Goal: Task Accomplishment & Management: Use online tool/utility

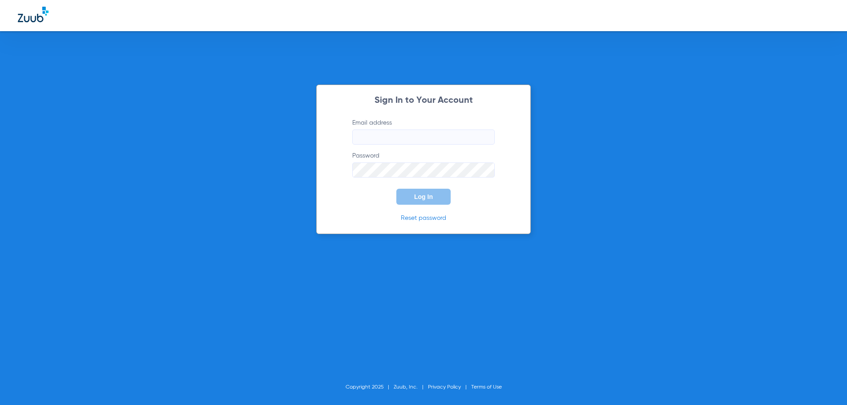
click at [390, 142] on input "Email address" at bounding box center [423, 137] width 142 height 15
type input "sharonmacdonald54@mydentalmail.com"
click at [396, 189] on button "Log In" at bounding box center [423, 197] width 54 height 16
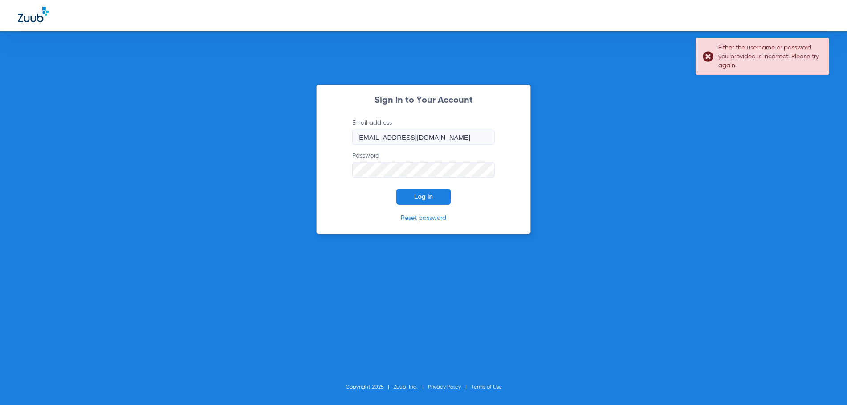
click at [321, 177] on div "Sign In to Your Account Email address sharonmacdonald54@mydentalmail.com Passwo…" at bounding box center [423, 160] width 215 height 150
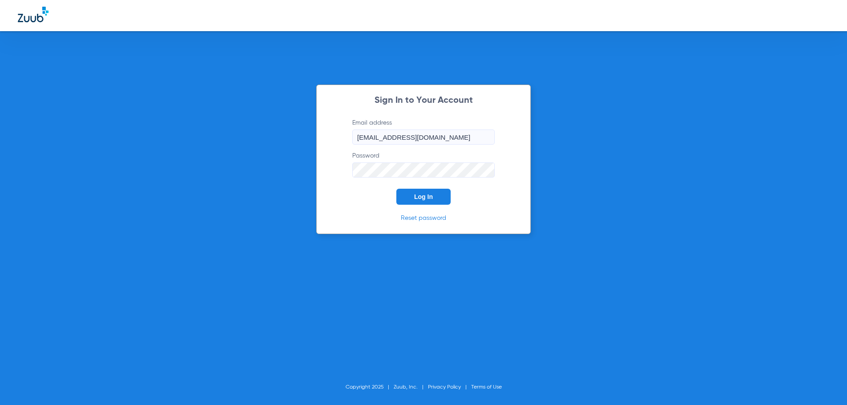
click at [396, 189] on button "Log In" at bounding box center [423, 197] width 54 height 16
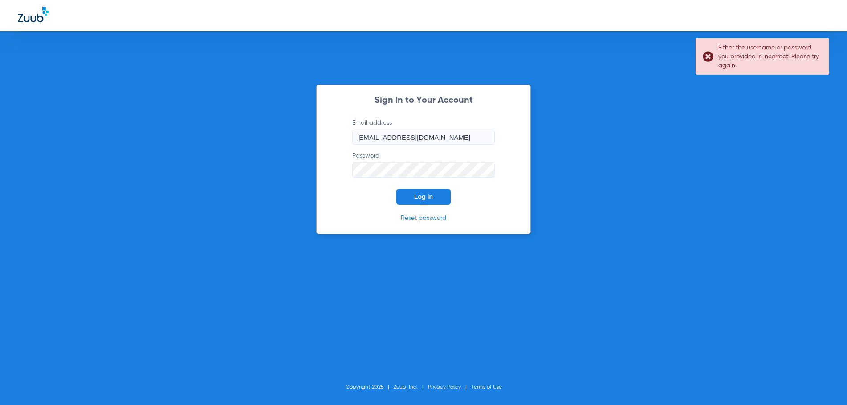
click at [296, 171] on div "Sign In to Your Account Email address sharonmacdonald54@mydentalmail.com Passwo…" at bounding box center [423, 202] width 847 height 405
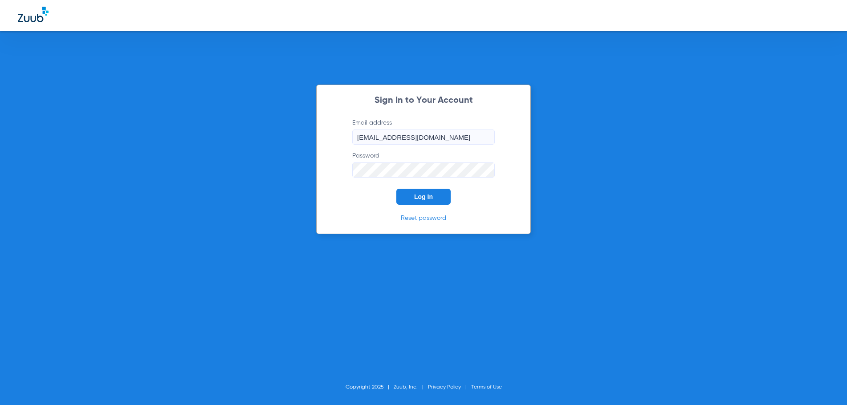
click at [396, 189] on button "Log In" at bounding box center [423, 197] width 54 height 16
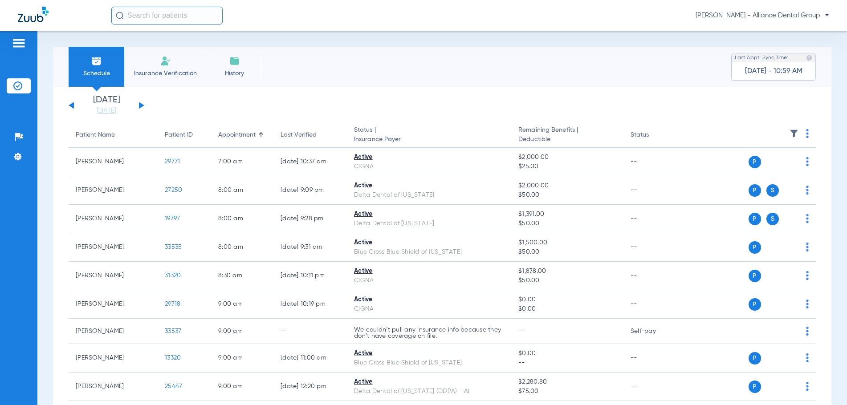
click at [160, 73] on span "Insurance Verification" at bounding box center [165, 73] width 69 height 9
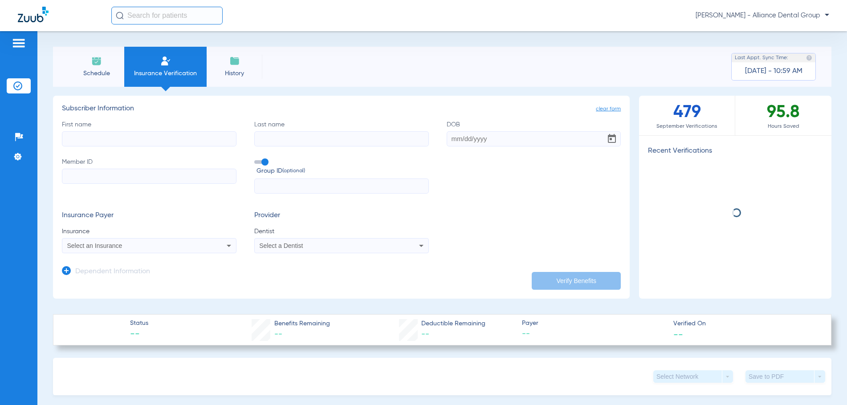
click at [88, 139] on input "First name" at bounding box center [149, 138] width 174 height 15
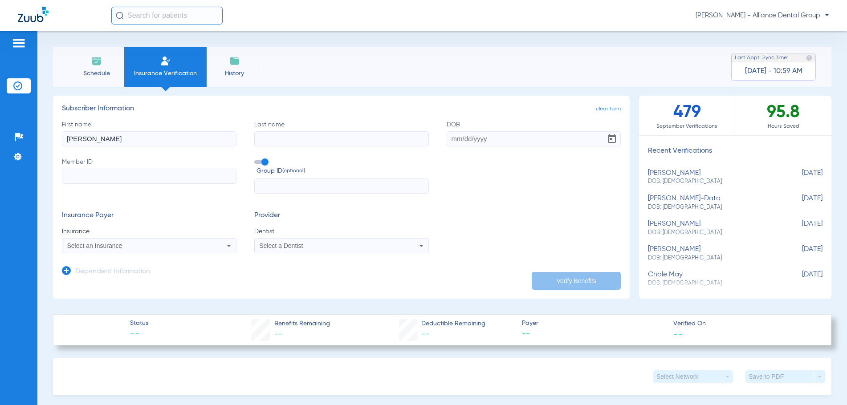
type input "Timothy"
type input "Bayer"
type input "09/21/2002"
click at [66, 178] on input "Member ID" at bounding box center [149, 176] width 174 height 15
type input "8380103000"
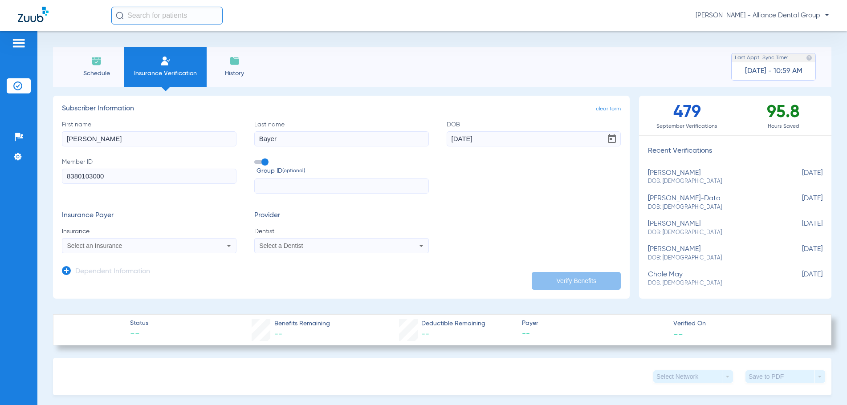
click at [158, 249] on div "Select an Insurance" at bounding box center [132, 246] width 131 height 6
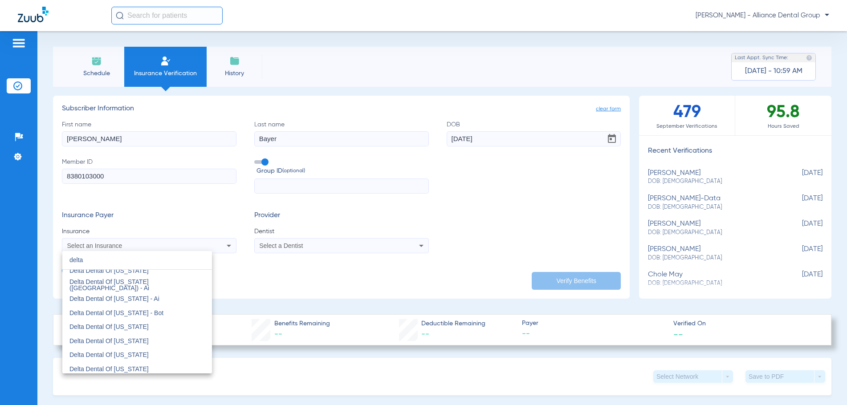
scroll to position [668, 0]
type input "delta"
click at [143, 309] on span "Delta Dental Of North Carolina" at bounding box center [108, 310] width 79 height 7
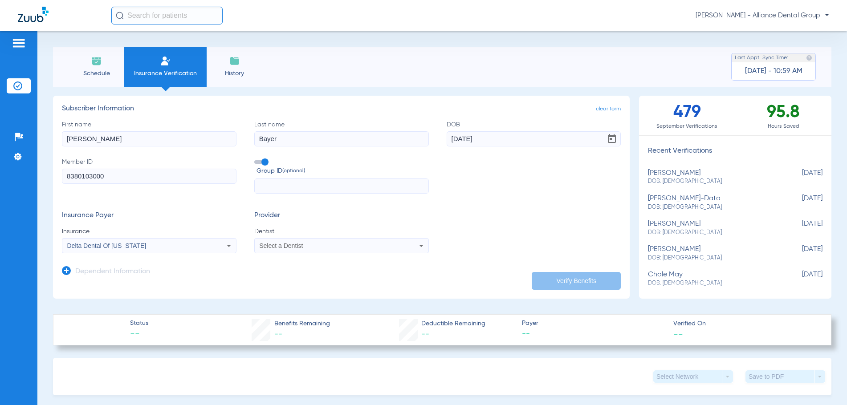
click at [350, 248] on div "Select a Dentist" at bounding box center [324, 246] width 131 height 6
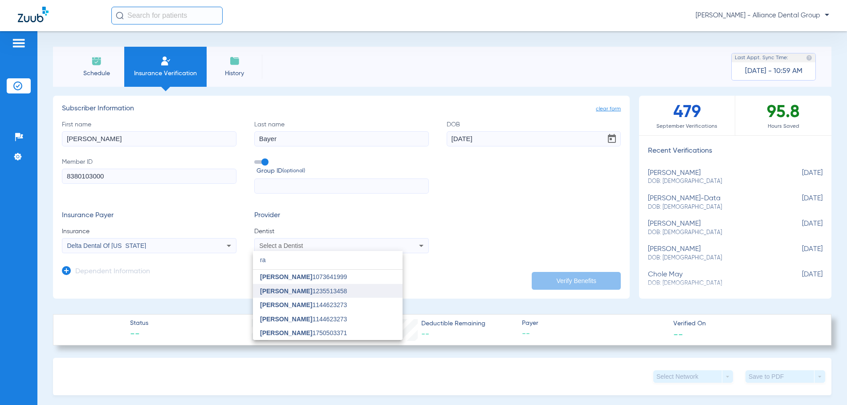
type input "ra"
click at [284, 292] on span "Rachit Shah" at bounding box center [286, 291] width 52 height 7
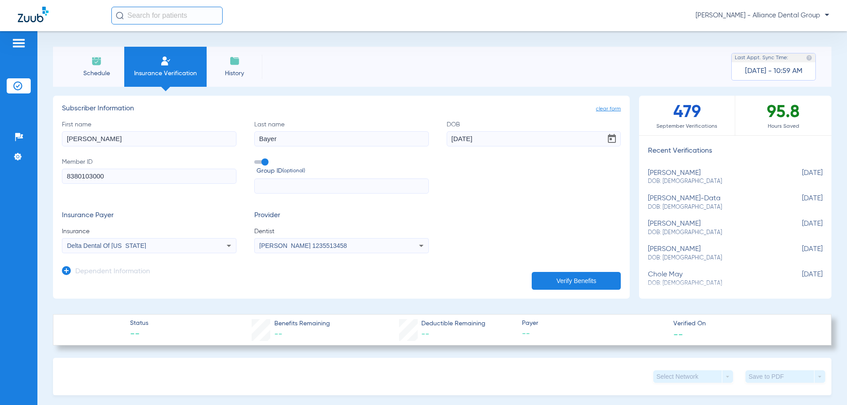
click at [574, 278] on button "Verify Benefits" at bounding box center [575, 281] width 89 height 18
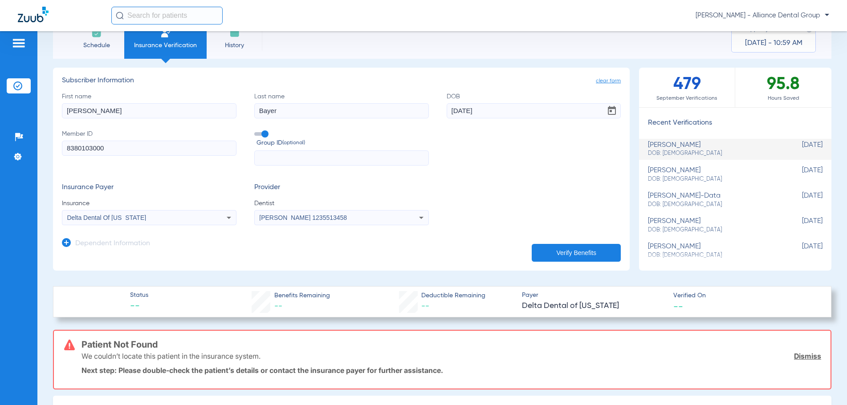
scroll to position [0, 0]
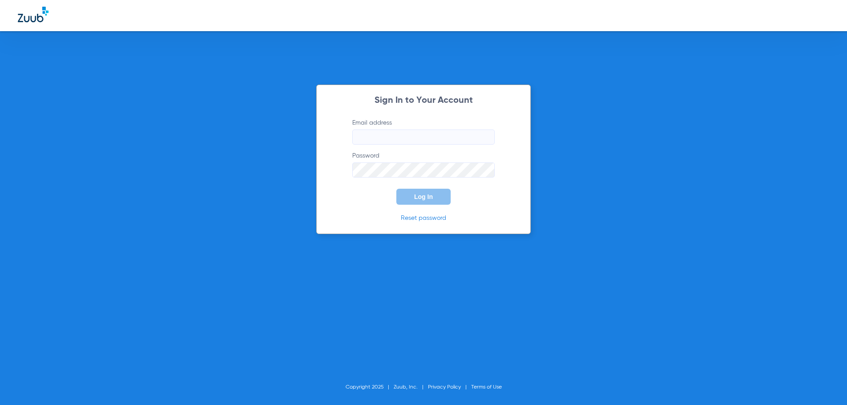
drag, startPoint x: 664, startPoint y: 0, endPoint x: 174, endPoint y: 83, distance: 496.5
click at [174, 83] on div "Sign In to Your Account Email address Password Log In Reset password Copyright …" at bounding box center [423, 202] width 847 height 405
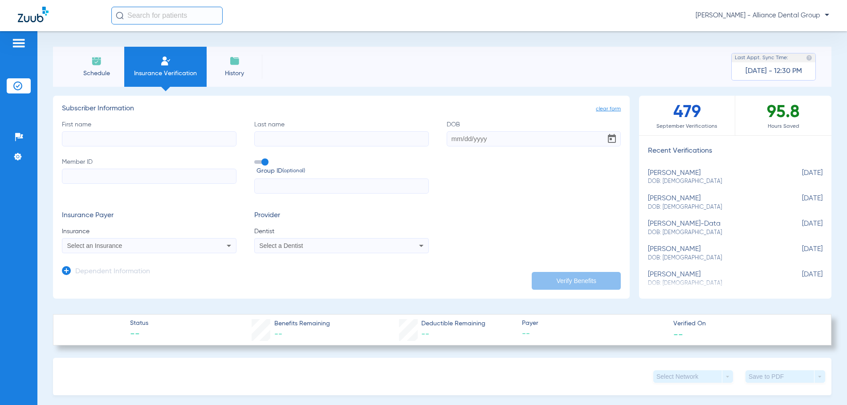
click at [95, 140] on input "First name" at bounding box center [149, 138] width 174 height 15
type input "[PERSON_NAME]"
type input "02/25/1986"
click at [88, 176] on input "Member ID" at bounding box center [149, 176] width 174 height 15
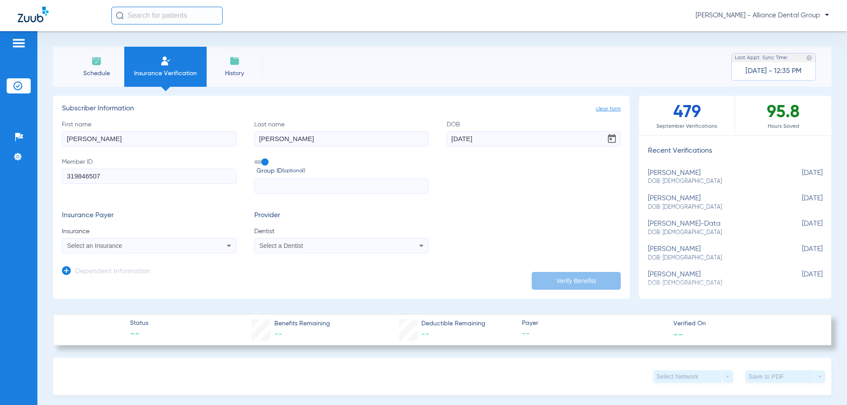
type input "319846507"
click at [108, 249] on span "Select an Insurance" at bounding box center [94, 245] width 55 height 7
type input "Guardian"
click at [294, 250] on div "Select a Dentist" at bounding box center [342, 245] width 174 height 11
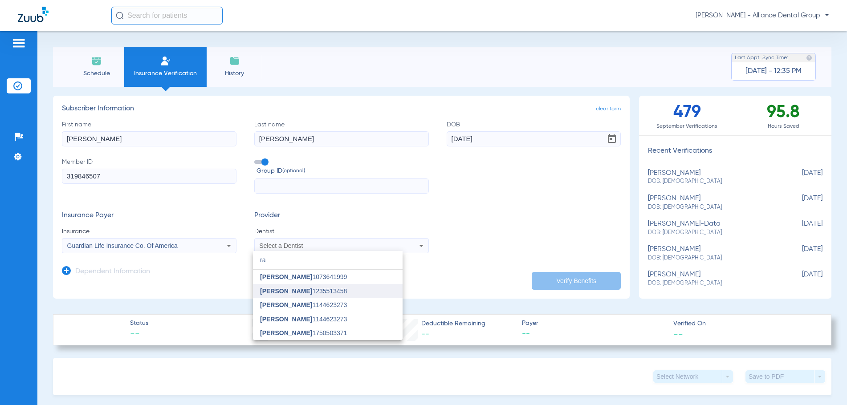
type input "ra"
click at [273, 292] on span "Rachit Shah" at bounding box center [286, 291] width 52 height 7
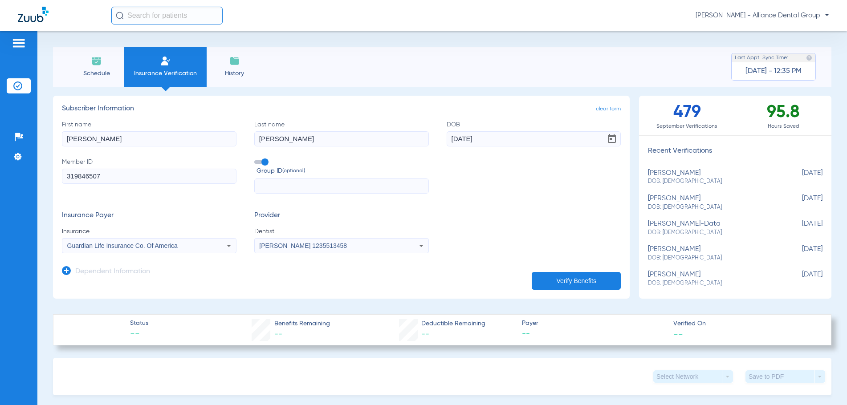
click at [551, 285] on button "Verify Benefits" at bounding box center [575, 281] width 89 height 18
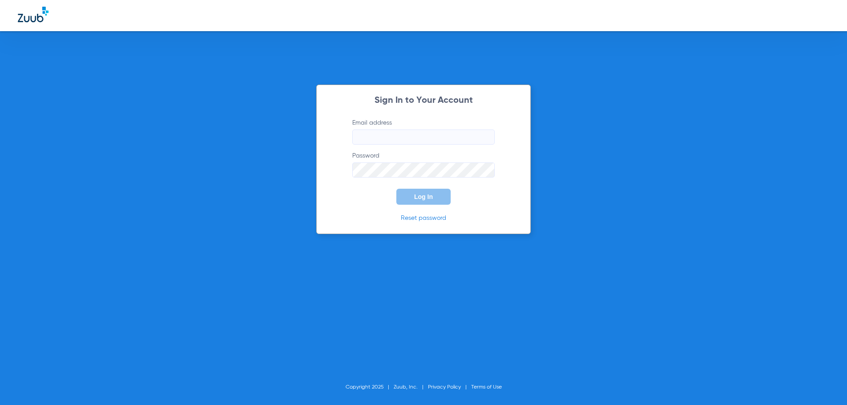
click at [359, 134] on input "Email address" at bounding box center [423, 137] width 142 height 15
type input "[EMAIL_ADDRESS][DOMAIN_NAME]"
click at [396, 189] on button "Log In" at bounding box center [423, 197] width 54 height 16
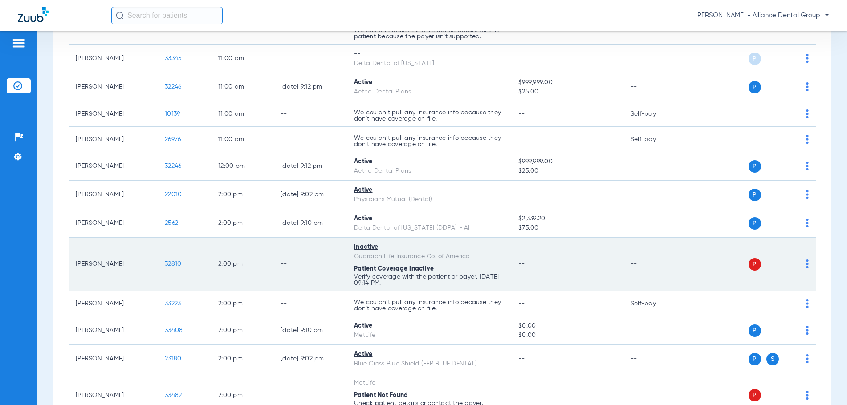
scroll to position [757, 0]
click at [802, 266] on td "P S" at bounding box center [749, 264] width 132 height 53
click at [806, 266] on img at bounding box center [807, 264] width 3 height 9
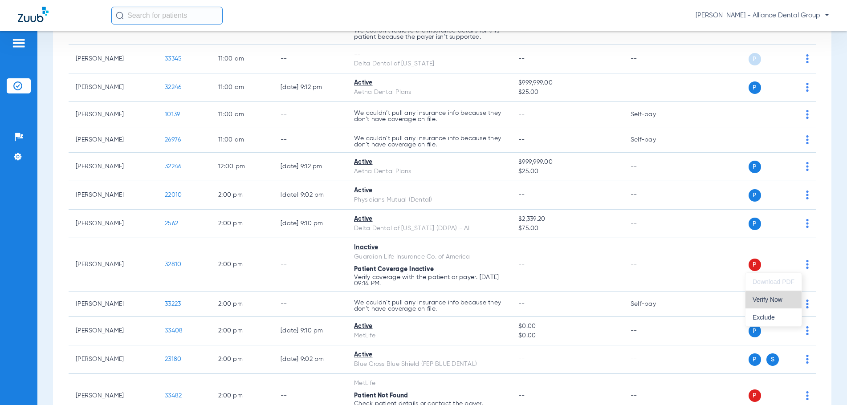
click at [766, 300] on span "Verify Now" at bounding box center [773, 299] width 42 height 6
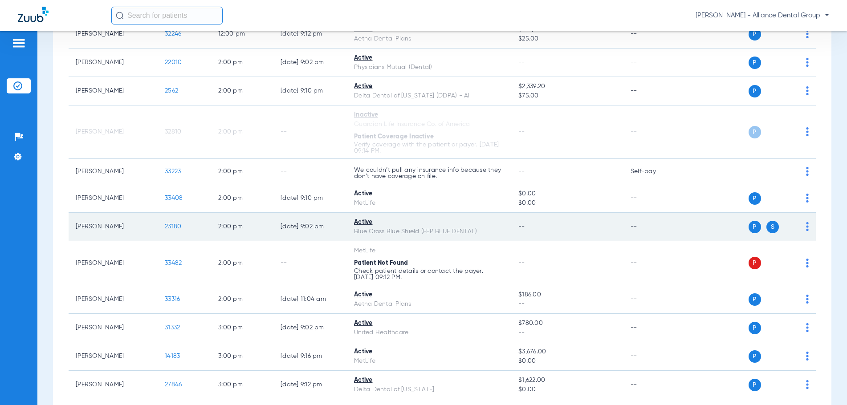
scroll to position [890, 0]
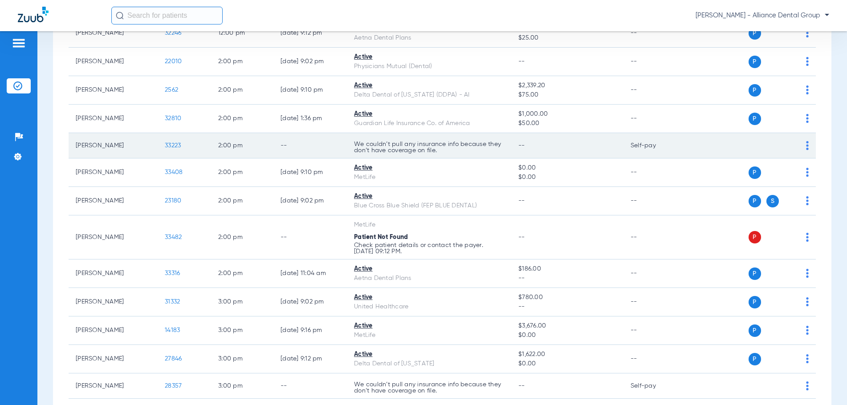
click at [806, 144] on img at bounding box center [807, 145] width 3 height 9
click at [801, 144] on div at bounding box center [423, 202] width 847 height 405
click at [806, 144] on img at bounding box center [807, 145] width 3 height 9
click at [801, 144] on div at bounding box center [423, 202] width 847 height 405
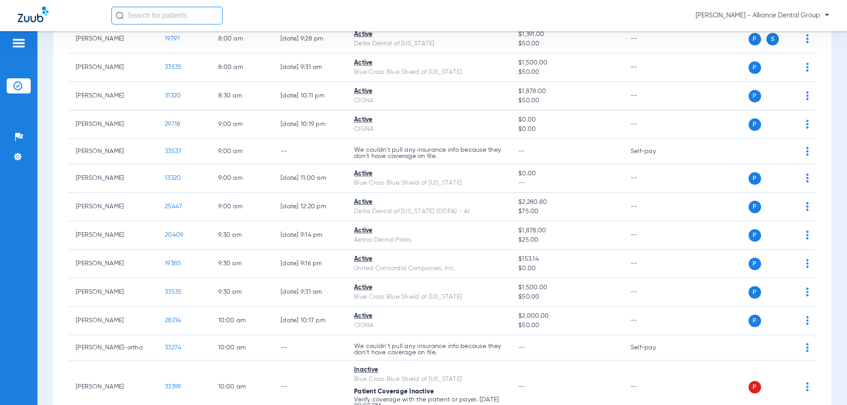
scroll to position [0, 0]
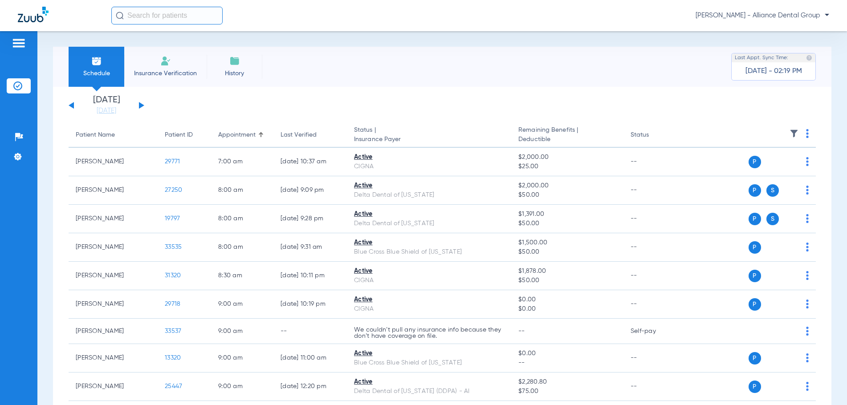
click at [141, 105] on button at bounding box center [141, 105] width 5 height 7
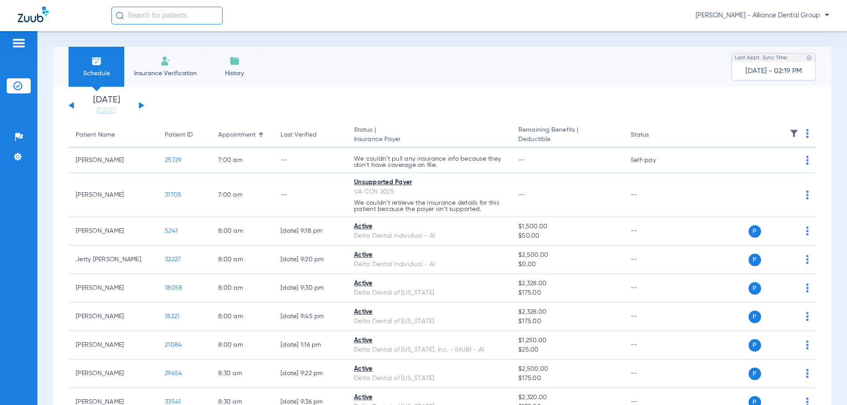
click at [74, 105] on div "[DATE] [DATE] [DATE] [DATE] [DATE] [DATE] [DATE] [DATE] [DATE] [DATE] [DATE] [D…" at bounding box center [107, 106] width 76 height 20
click at [72, 105] on button at bounding box center [71, 105] width 5 height 7
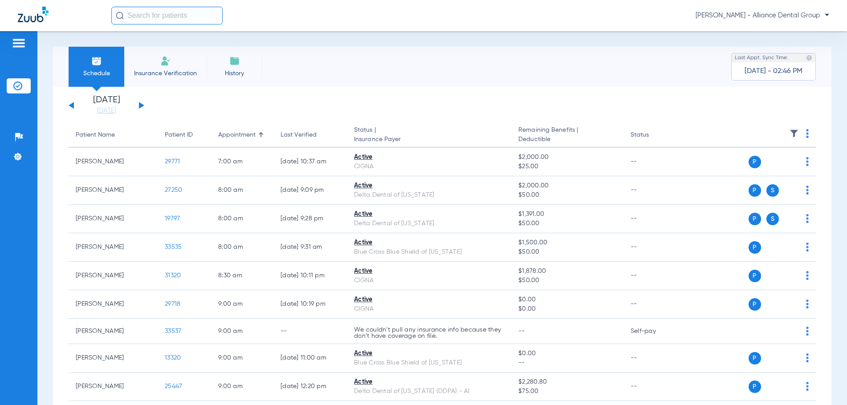
click at [142, 104] on button at bounding box center [141, 105] width 5 height 7
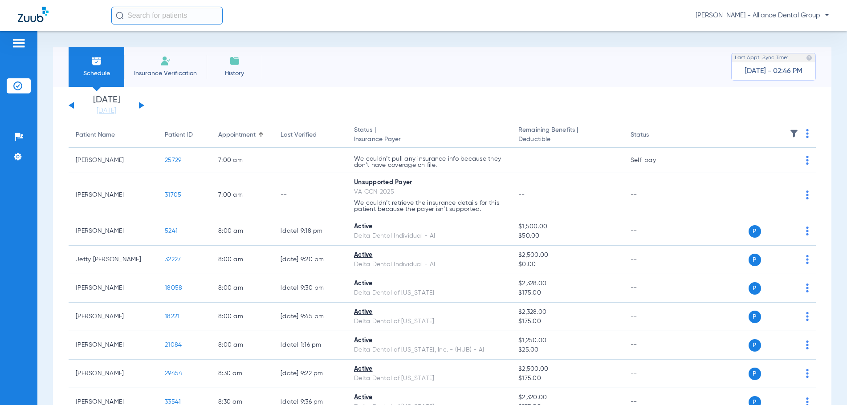
click at [94, 75] on span "Schedule" at bounding box center [96, 73] width 42 height 9
click at [140, 106] on button at bounding box center [141, 105] width 5 height 7
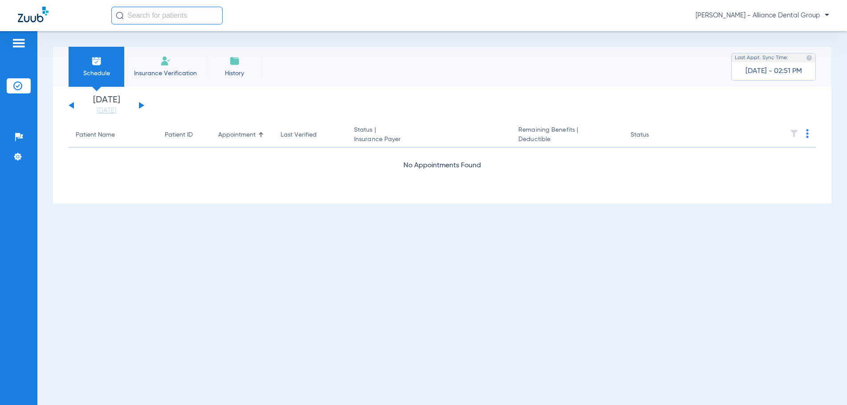
click at [72, 105] on button at bounding box center [71, 105] width 5 height 7
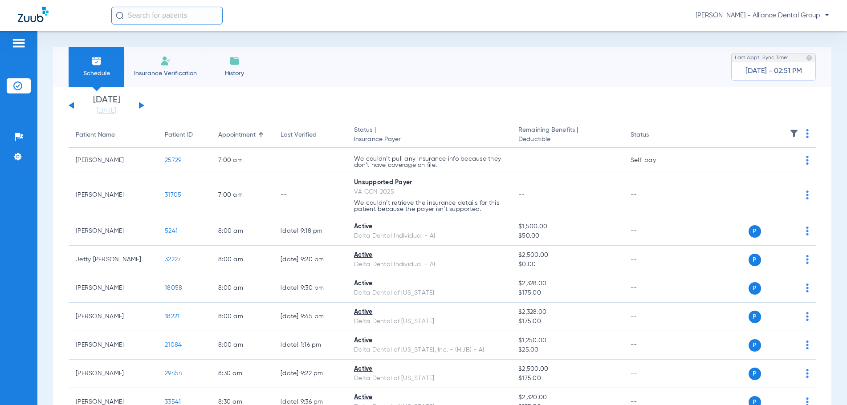
click at [70, 106] on button at bounding box center [71, 105] width 5 height 7
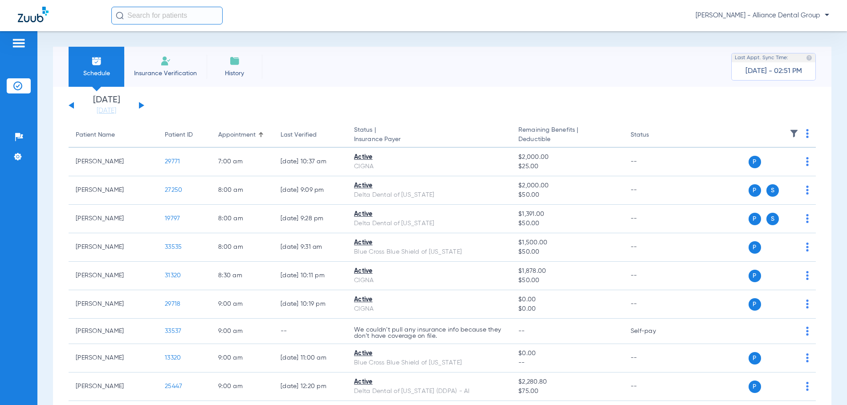
click at [140, 105] on button at bounding box center [141, 105] width 5 height 7
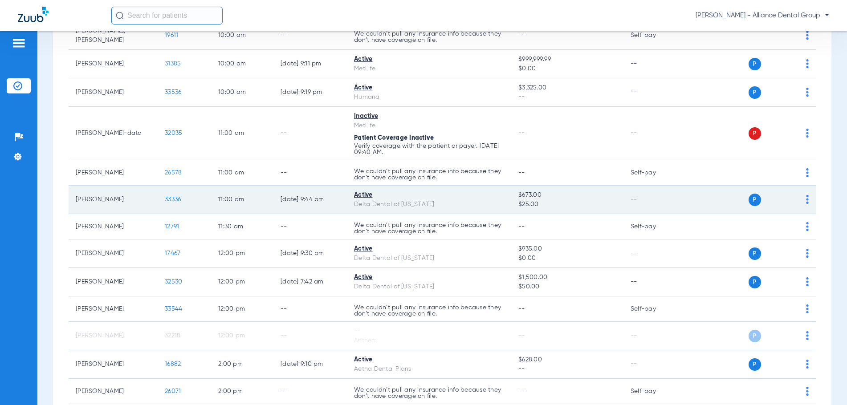
scroll to position [668, 0]
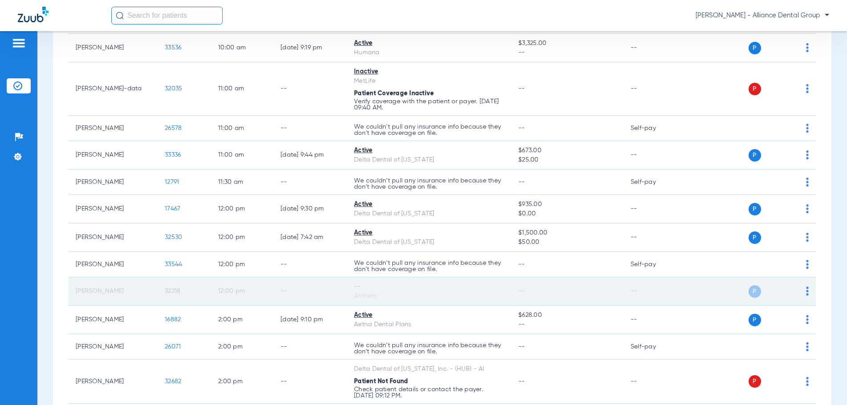
click at [806, 289] on img at bounding box center [807, 291] width 3 height 9
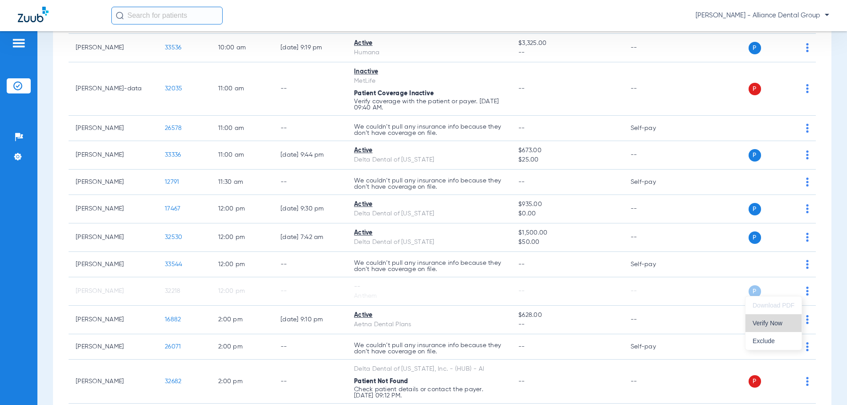
click at [766, 324] on span "Verify Now" at bounding box center [773, 323] width 42 height 6
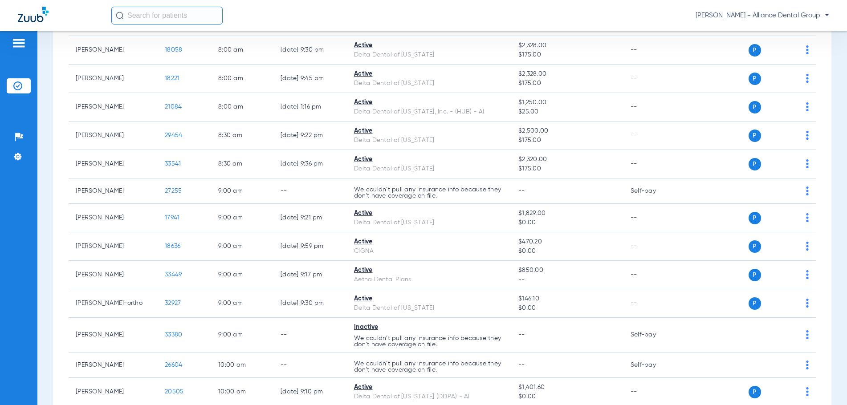
scroll to position [0, 0]
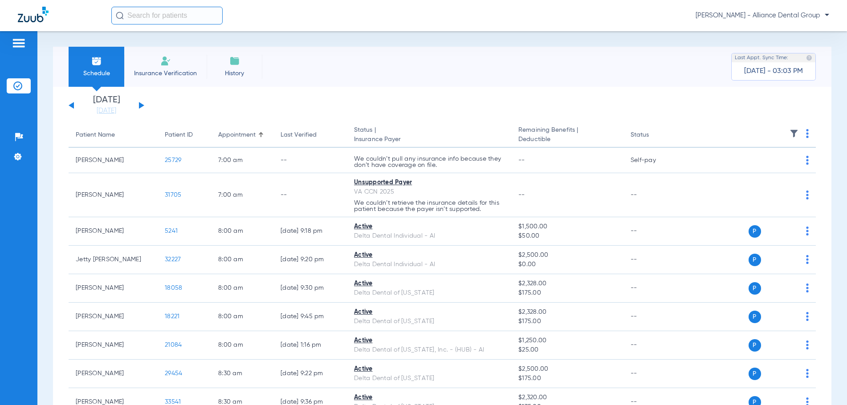
click at [75, 108] on div "[DATE] [DATE] [DATE] [DATE] [DATE] [DATE] [DATE] [DATE] [DATE] [DATE] [DATE] [D…" at bounding box center [107, 106] width 76 height 20
click at [74, 106] on div "[DATE] [DATE] [DATE] [DATE] [DATE] [DATE] [DATE] [DATE] [DATE] [DATE] [DATE] [D…" at bounding box center [107, 106] width 76 height 20
click at [71, 106] on button at bounding box center [71, 105] width 5 height 7
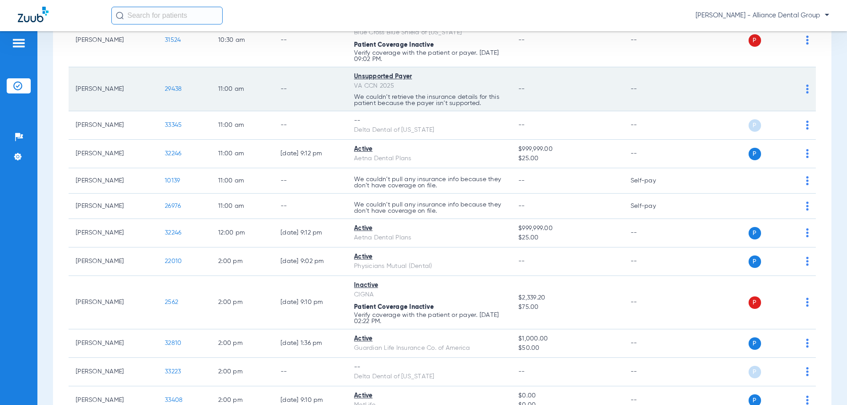
scroll to position [712, 0]
